Goal: Task Accomplishment & Management: Use online tool/utility

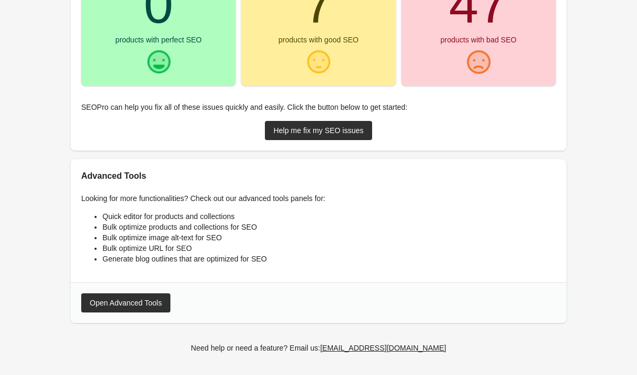
scroll to position [266, 0]
click at [319, 131] on div "Help me fix my SEO issues" at bounding box center [319, 130] width 90 height 8
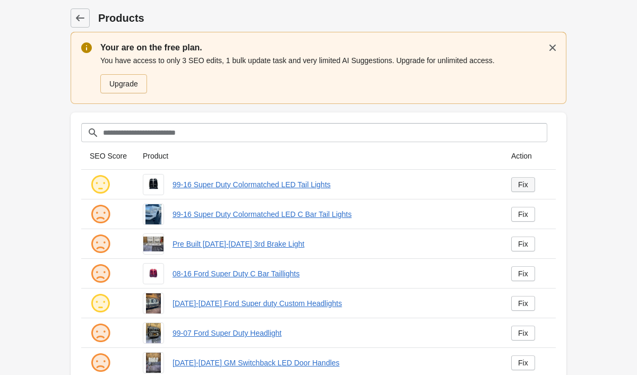
click at [531, 186] on link "Fix" at bounding box center [523, 184] width 24 height 15
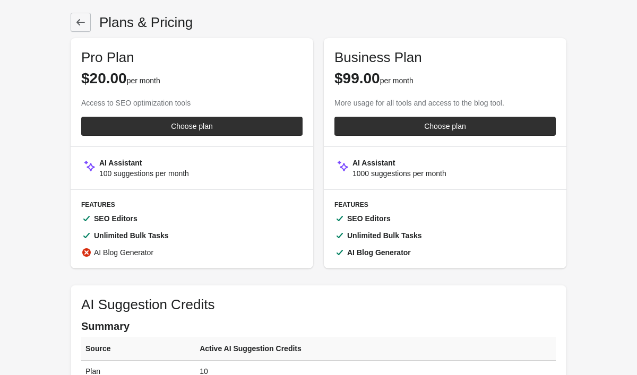
click at [89, 19] on link at bounding box center [81, 22] width 20 height 19
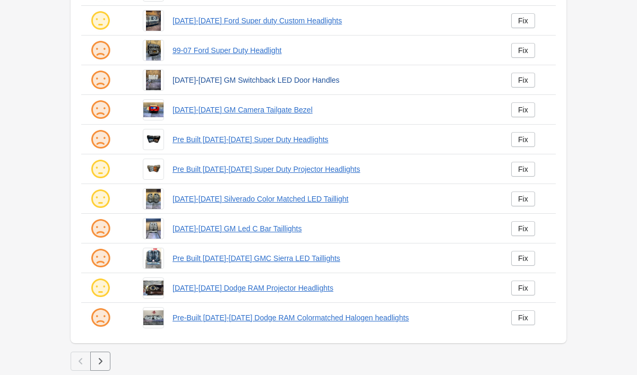
scroll to position [283, 0]
click at [106, 363] on button "button" at bounding box center [100, 361] width 20 height 19
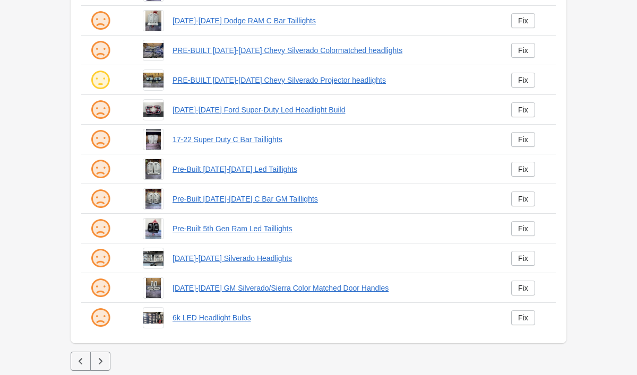
scroll to position [283, 0]
click at [102, 366] on icon "button" at bounding box center [100, 361] width 11 height 11
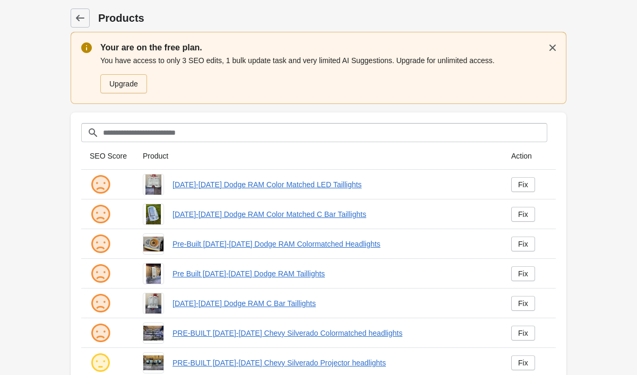
scroll to position [283, 0]
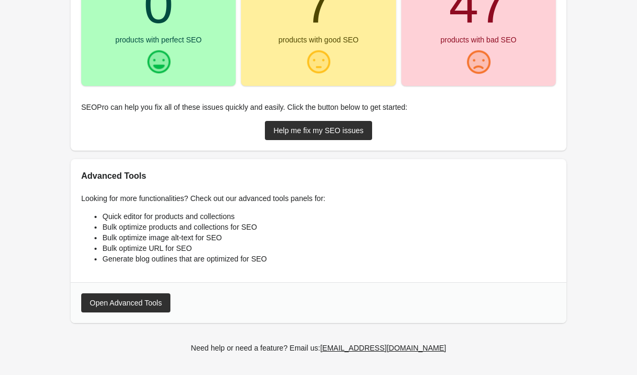
scroll to position [266, 0]
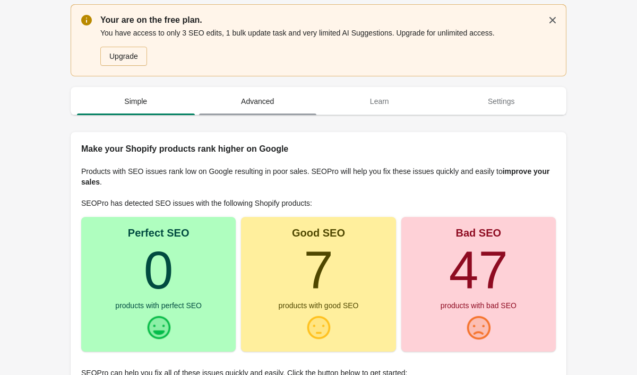
click at [242, 103] on span "Advanced" at bounding box center [258, 101] width 118 height 19
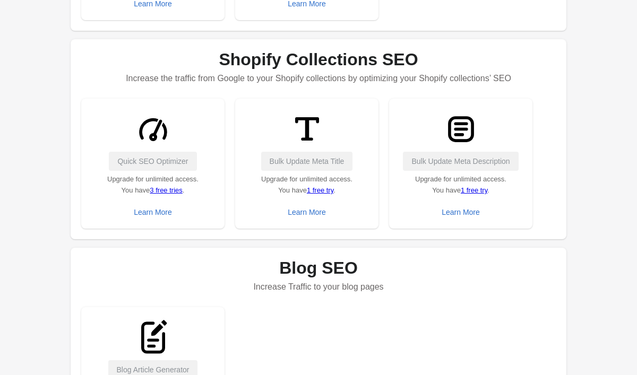
scroll to position [47, 0]
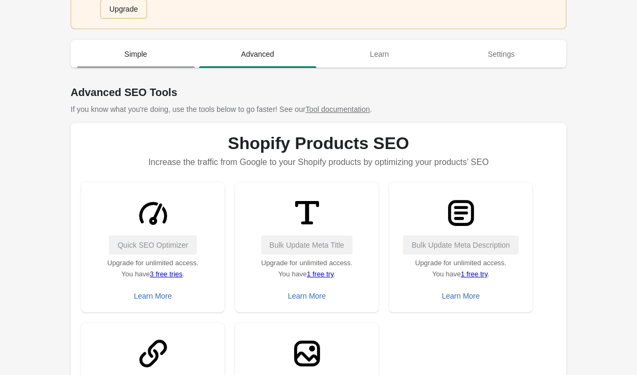
click at [139, 59] on span "Simple" at bounding box center [136, 54] width 118 height 19
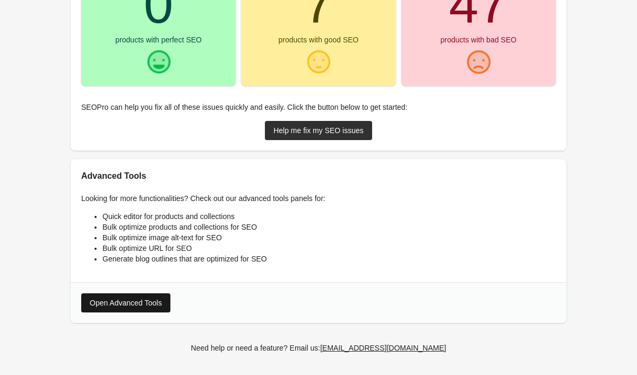
scroll to position [266, 0]
click at [159, 307] on div "Open Advanced Tools" at bounding box center [126, 303] width 72 height 8
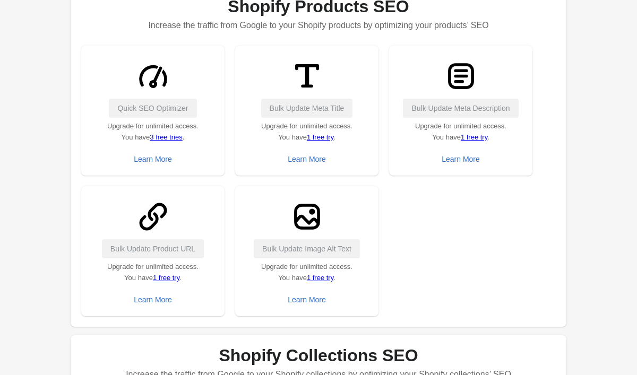
scroll to position [181, 0]
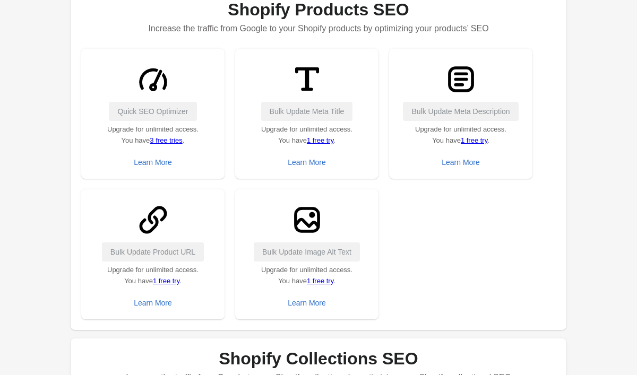
click at [172, 141] on link "3 free tries" at bounding box center [166, 140] width 32 height 8
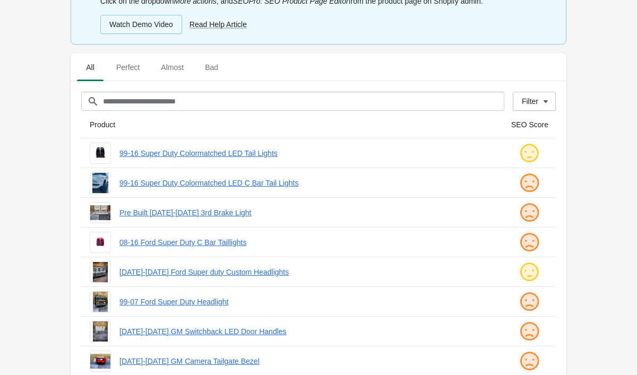
scroll to position [217, 0]
click at [218, 156] on link "99-16 Super Duty Colormatched LED Tail Lights" at bounding box center [306, 153] width 375 height 11
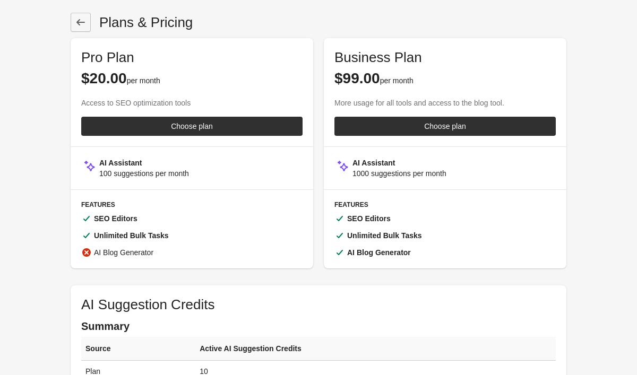
click at [79, 19] on icon at bounding box center [80, 22] width 11 height 11
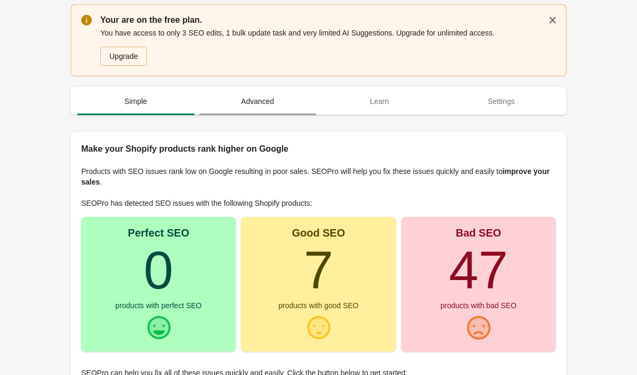
click at [251, 110] on span "Advanced" at bounding box center [258, 101] width 118 height 19
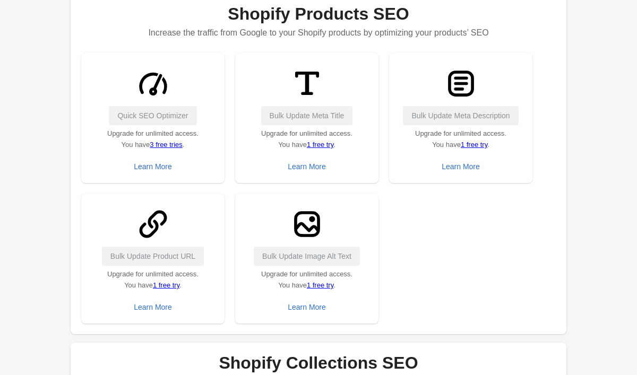
scroll to position [206, 0]
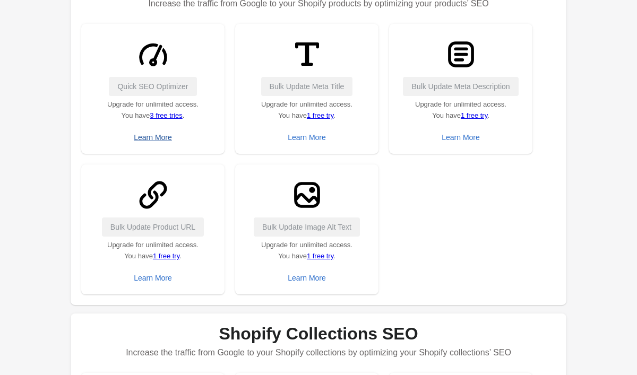
click at [141, 137] on div "Learn More" at bounding box center [153, 137] width 38 height 8
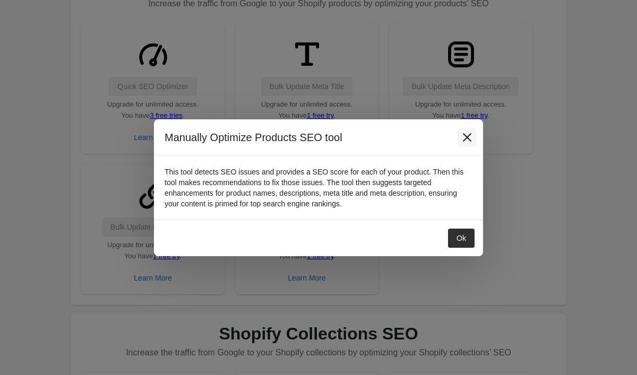
click at [463, 138] on icon "Close" at bounding box center [467, 137] width 11 height 11
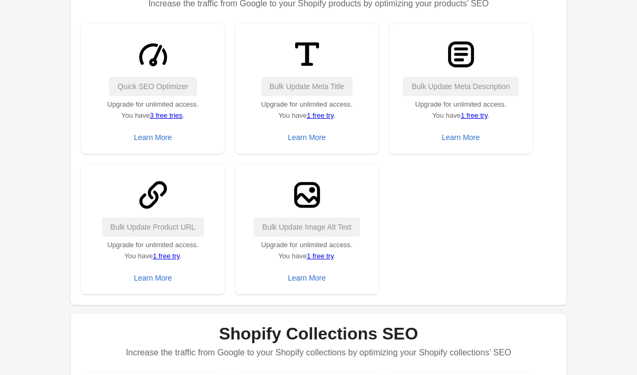
click at [172, 116] on link "3 free tries" at bounding box center [166, 116] width 32 height 8
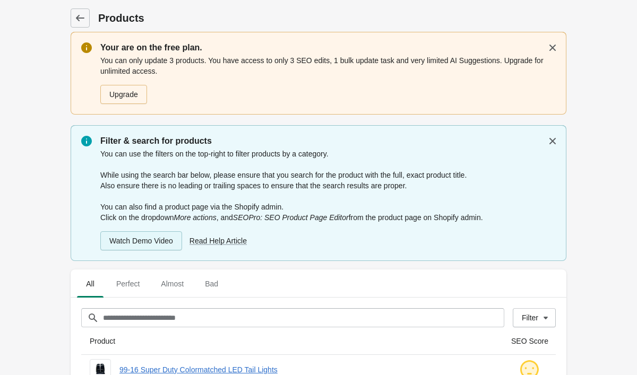
click at [149, 244] on div "Watch Demo Video" at bounding box center [141, 241] width 64 height 8
click at [204, 242] on span "Read Help Article" at bounding box center [218, 241] width 57 height 8
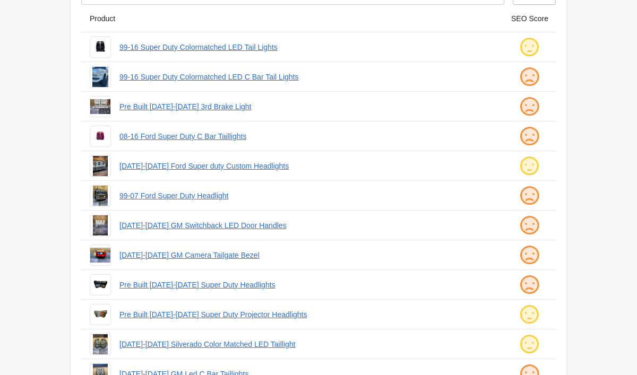
scroll to position [322, 0]
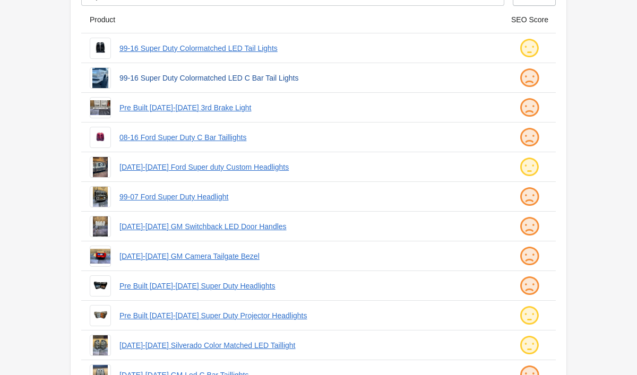
click at [142, 80] on link "99-16 Super Duty Colormatched LED C Bar Tail Lights" at bounding box center [306, 78] width 375 height 11
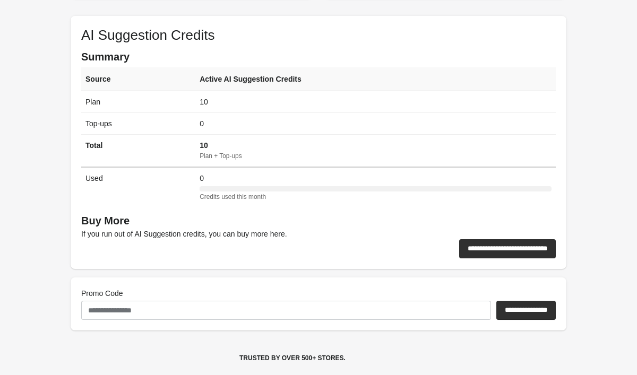
scroll to position [270, 0]
